Goal: Find specific page/section: Find specific page/section

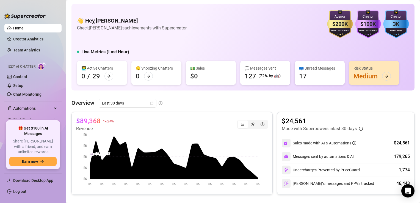
scroll to position [53, 0]
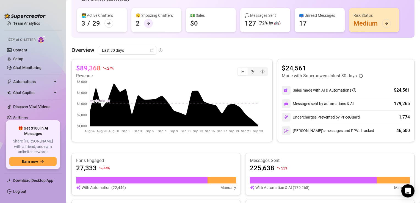
click at [147, 22] on icon "arrow-right" at bounding box center [148, 23] width 4 height 4
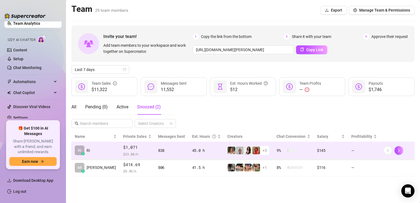
click at [101, 149] on td "RI z Ri" at bounding box center [95, 150] width 48 height 17
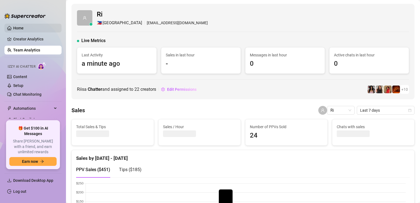
click at [24, 29] on link "Home" at bounding box center [18, 28] width 10 height 4
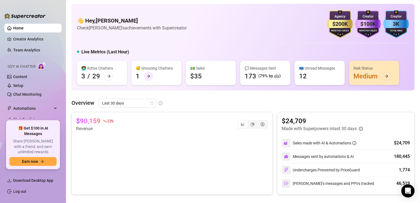
click at [146, 77] on icon "arrow-right" at bounding box center [148, 76] width 4 height 4
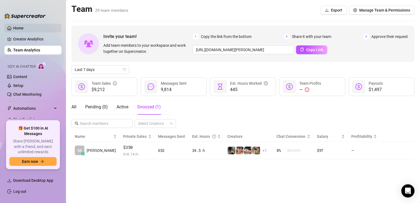
click at [24, 30] on link "Home" at bounding box center [18, 28] width 10 height 4
